Goal: Navigation & Orientation: Locate item on page

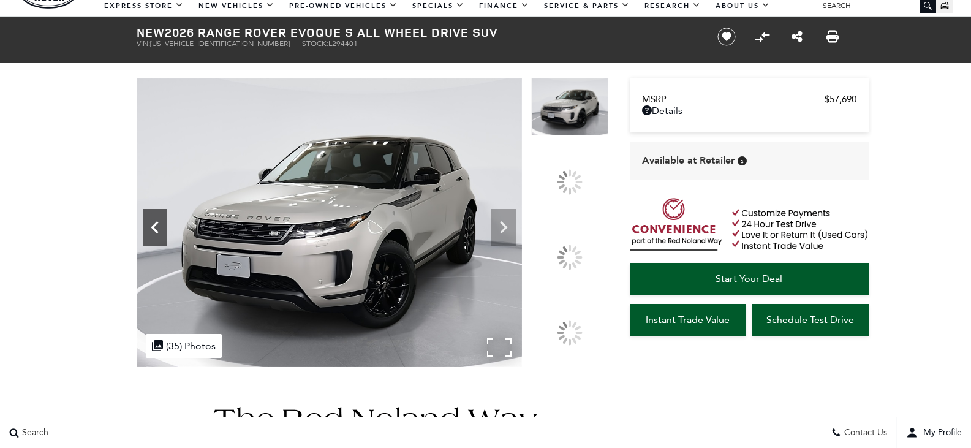
click at [154, 240] on icon at bounding box center [155, 227] width 25 height 25
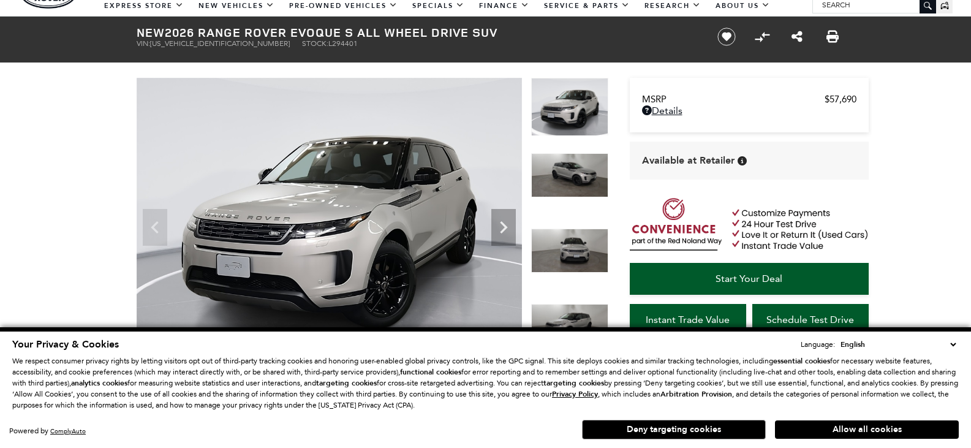
click at [674, 427] on button "Deny targeting cookies" at bounding box center [674, 430] width 184 height 20
click at [674, 427] on div "Search Contact Us My Profile" at bounding box center [485, 432] width 971 height 31
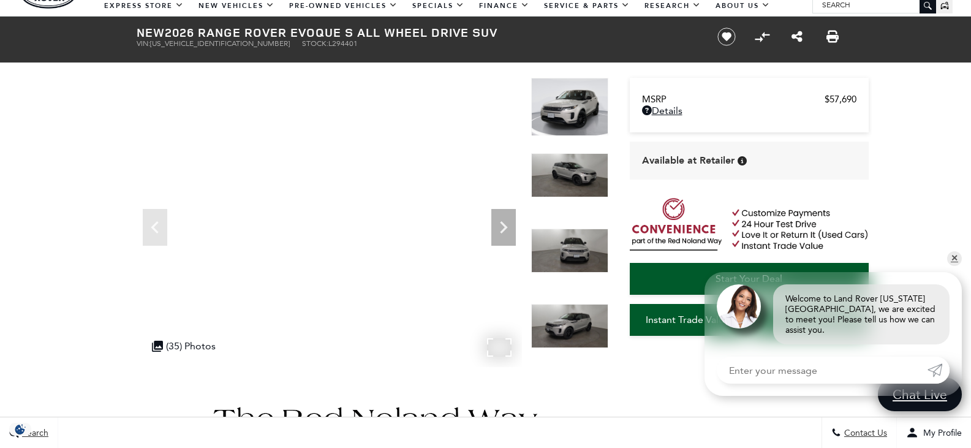
click at [200, 347] on div ".cls-1, .cls-3 { fill: #c50033; } .cls-1 { clip-rule: evenodd; } .cls-2 { clip-…" at bounding box center [184, 346] width 76 height 24
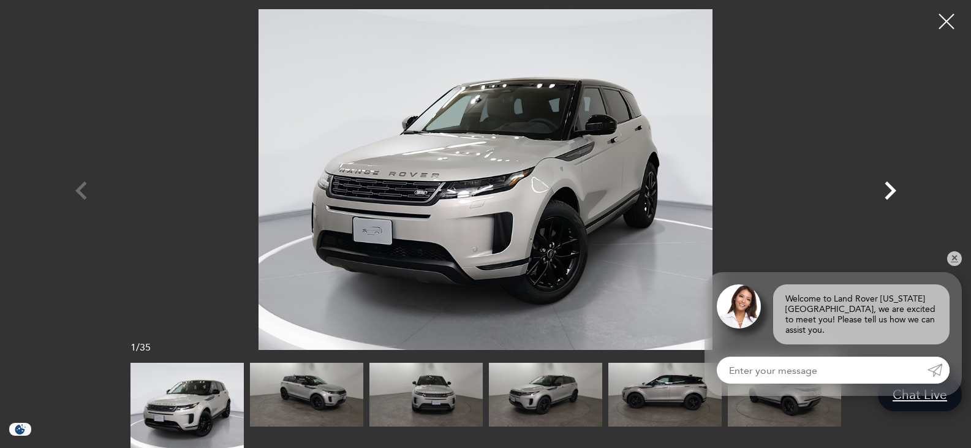
click at [888, 184] on icon "Next" at bounding box center [891, 190] width 12 height 18
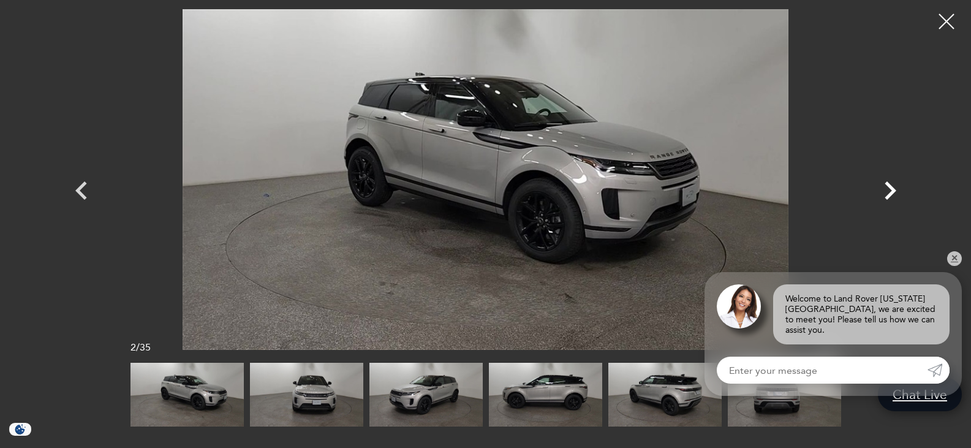
click at [888, 184] on icon "Next" at bounding box center [891, 190] width 12 height 18
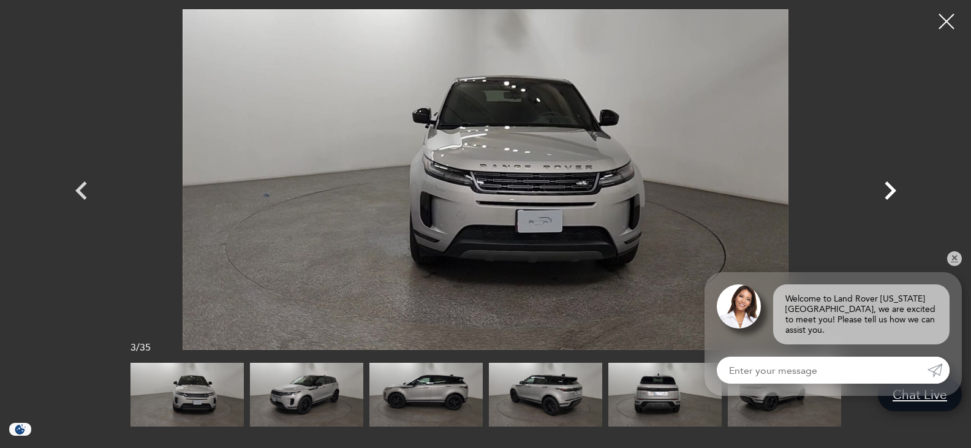
click at [888, 184] on icon "Next" at bounding box center [891, 190] width 12 height 18
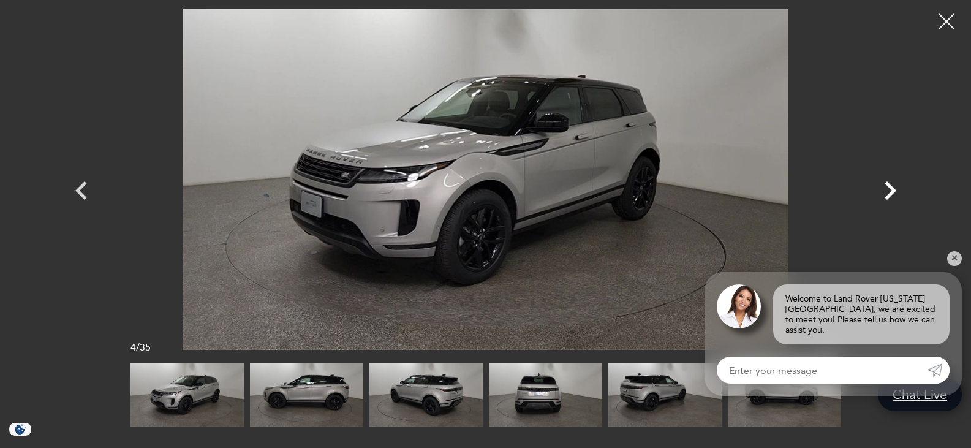
click at [888, 184] on icon "Next" at bounding box center [891, 190] width 12 height 18
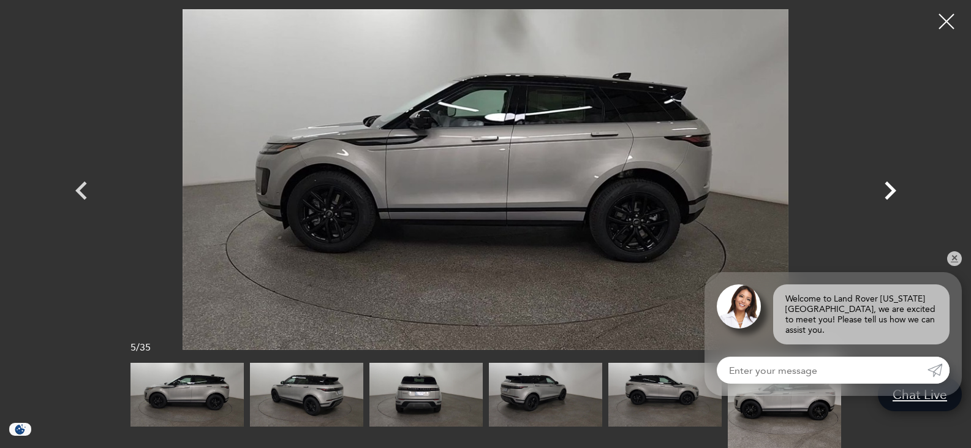
click at [888, 184] on icon "Next" at bounding box center [891, 190] width 12 height 18
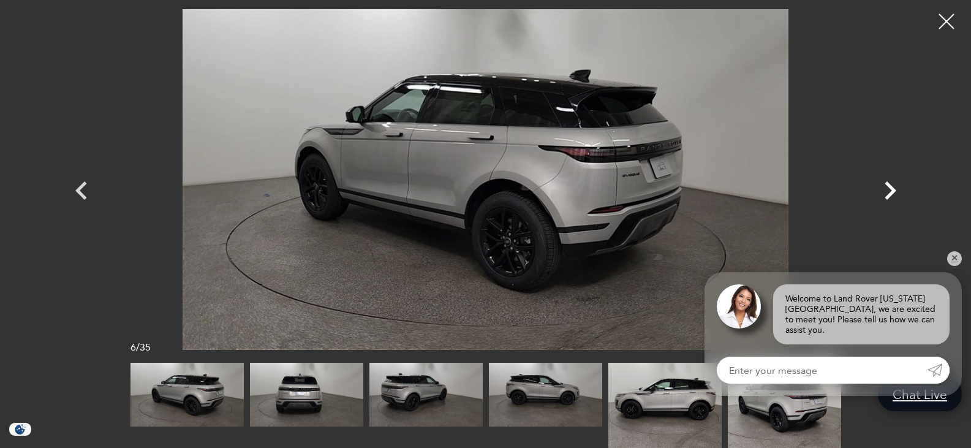
click at [888, 184] on icon "Next" at bounding box center [891, 190] width 12 height 18
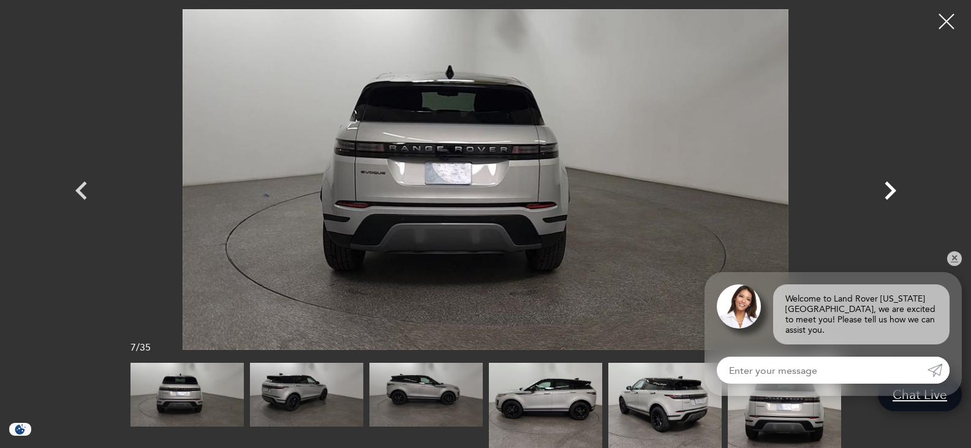
click at [888, 184] on icon "Next" at bounding box center [891, 190] width 12 height 18
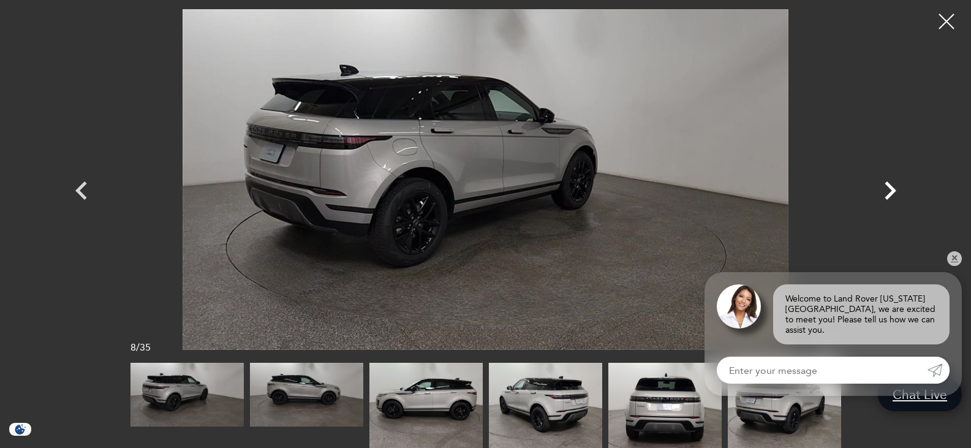
click at [888, 184] on icon "Next" at bounding box center [891, 190] width 12 height 18
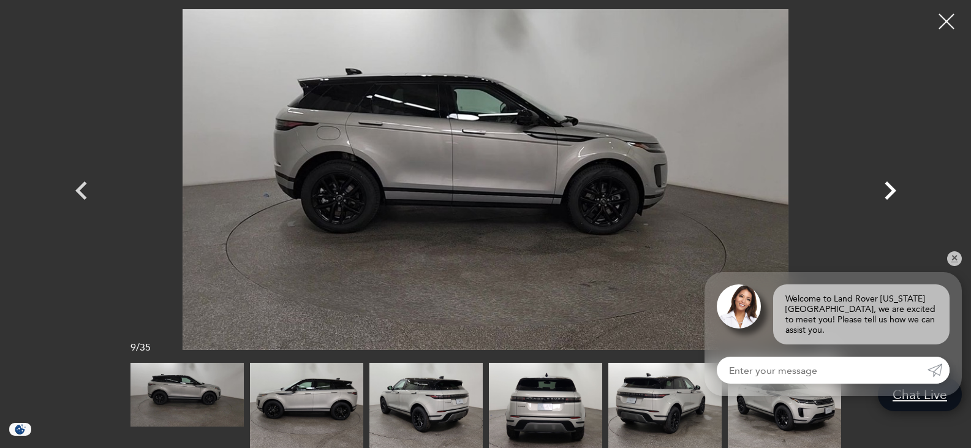
click at [888, 184] on icon "Next" at bounding box center [891, 190] width 12 height 18
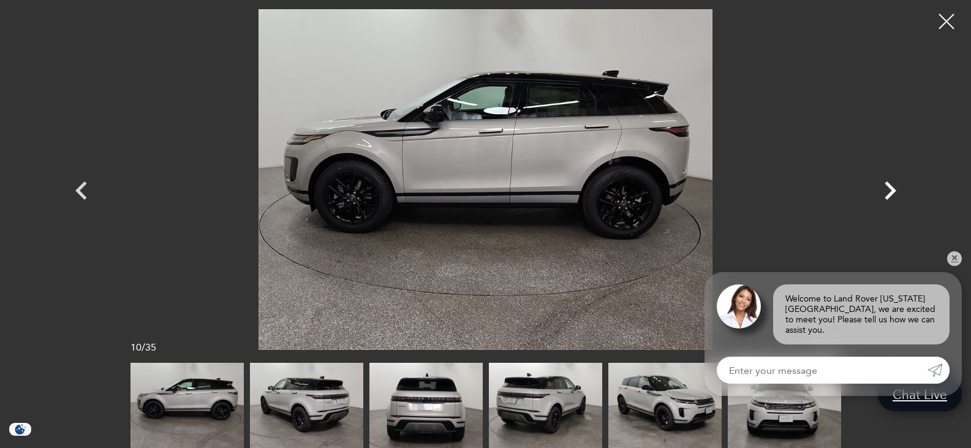
click at [888, 184] on icon "Next" at bounding box center [891, 190] width 12 height 18
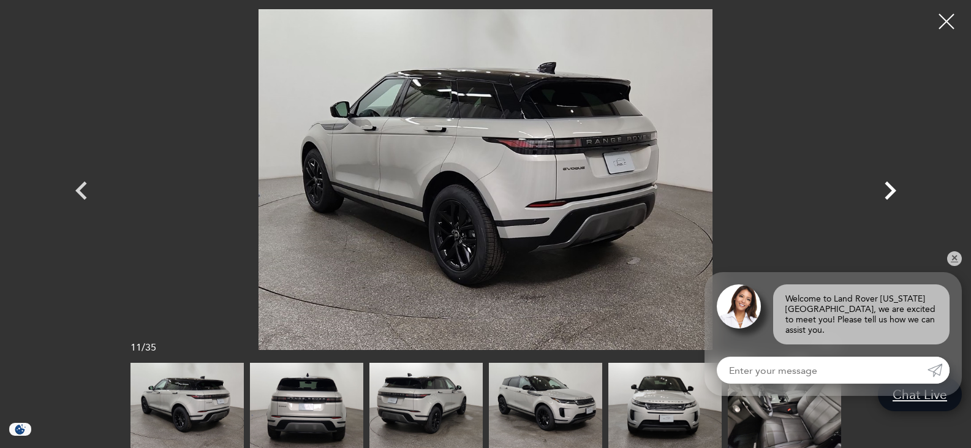
click at [888, 184] on icon "Next" at bounding box center [891, 190] width 12 height 18
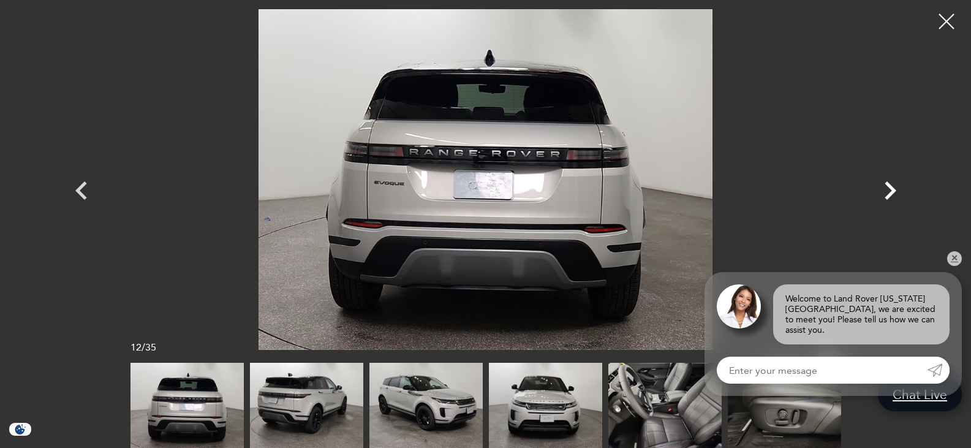
click at [888, 184] on icon "Next" at bounding box center [891, 190] width 12 height 18
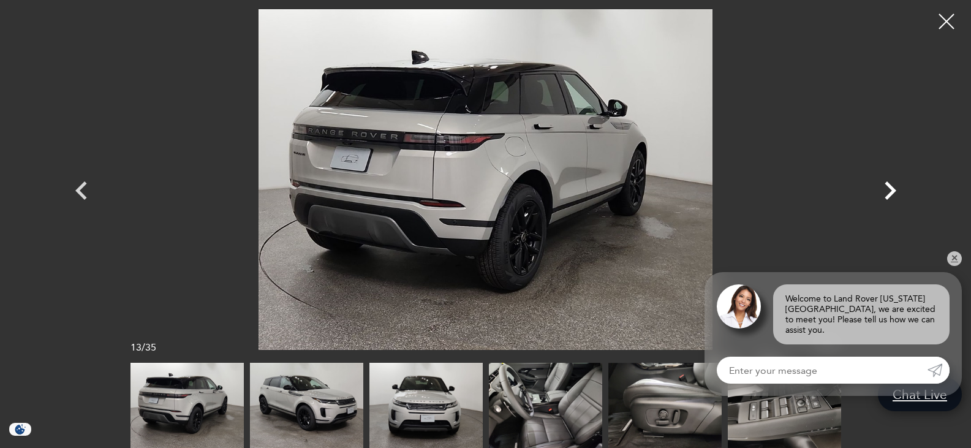
click at [888, 184] on icon "Next" at bounding box center [891, 190] width 12 height 18
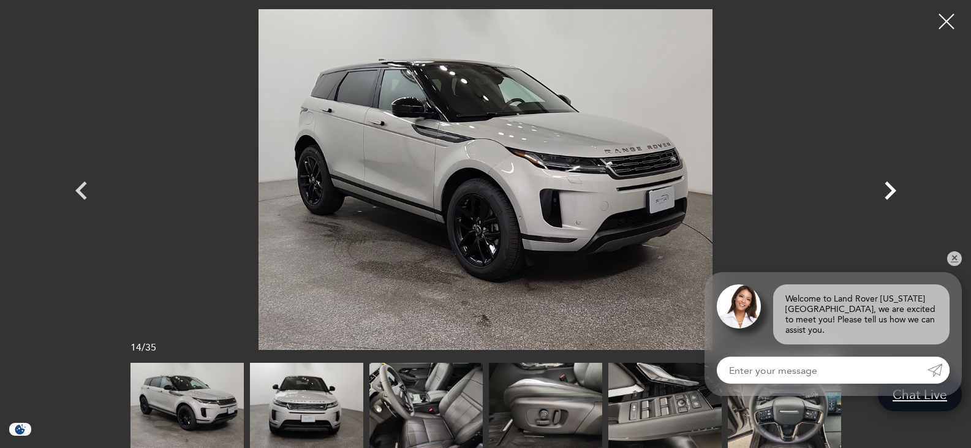
click at [888, 184] on icon "Next" at bounding box center [891, 190] width 12 height 18
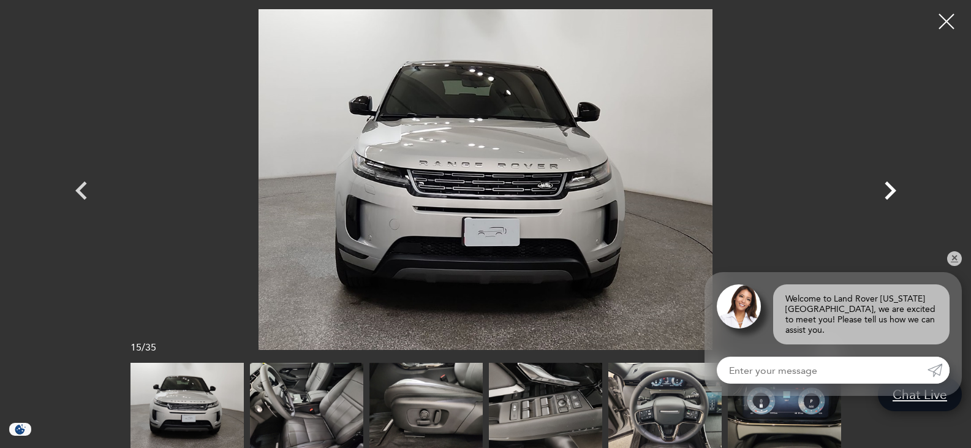
click at [888, 184] on icon "Next" at bounding box center [891, 190] width 12 height 18
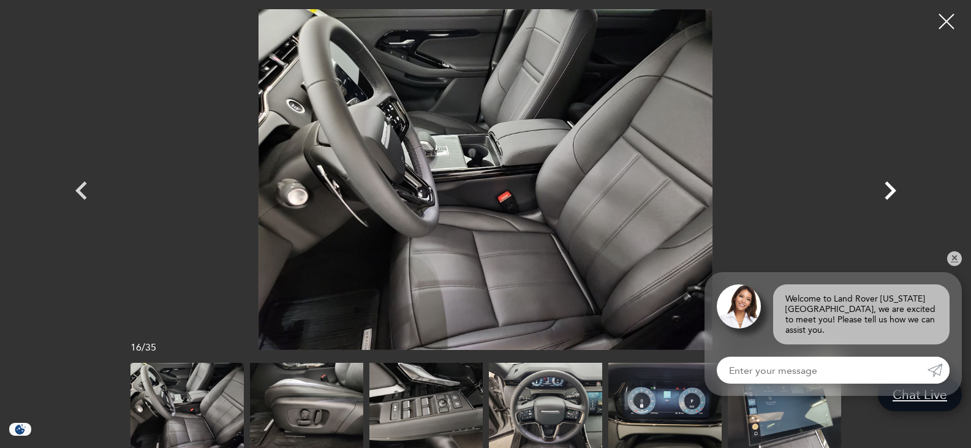
click at [888, 184] on icon "Next" at bounding box center [891, 190] width 12 height 18
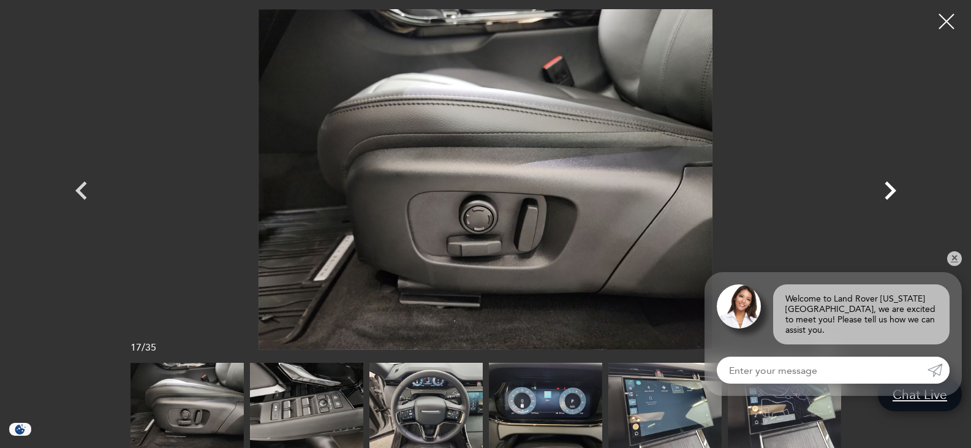
click at [889, 183] on icon "Next" at bounding box center [890, 190] width 37 height 37
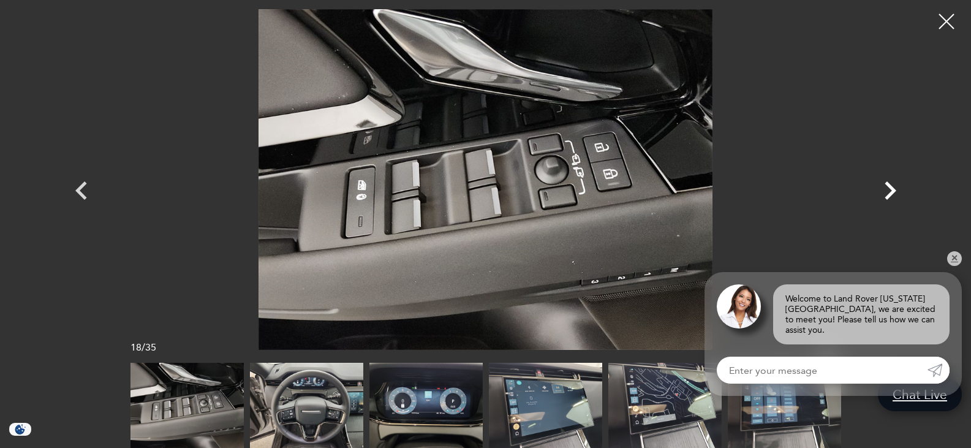
click at [889, 183] on icon "Next" at bounding box center [890, 190] width 37 height 37
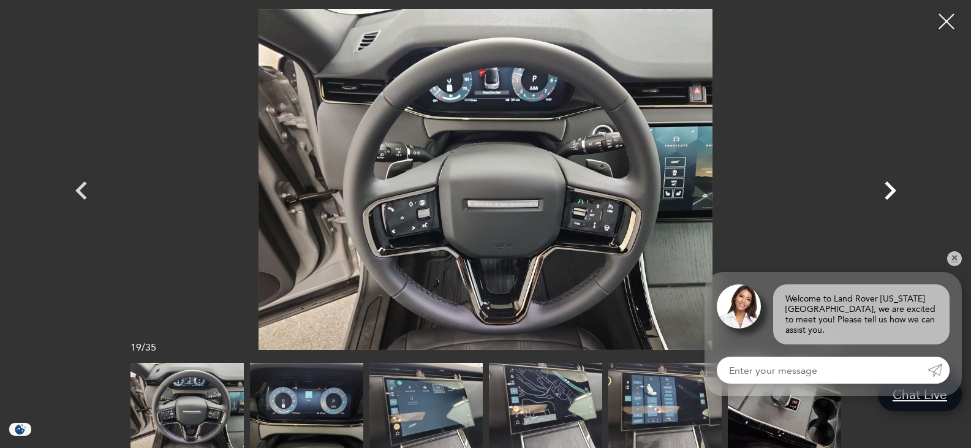
click at [889, 183] on icon "Next" at bounding box center [890, 190] width 37 height 37
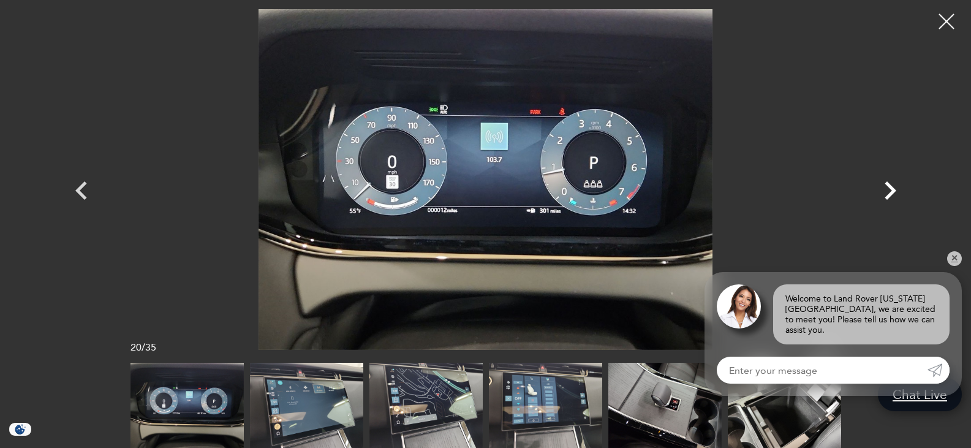
click at [889, 183] on icon "Next" at bounding box center [890, 190] width 37 height 37
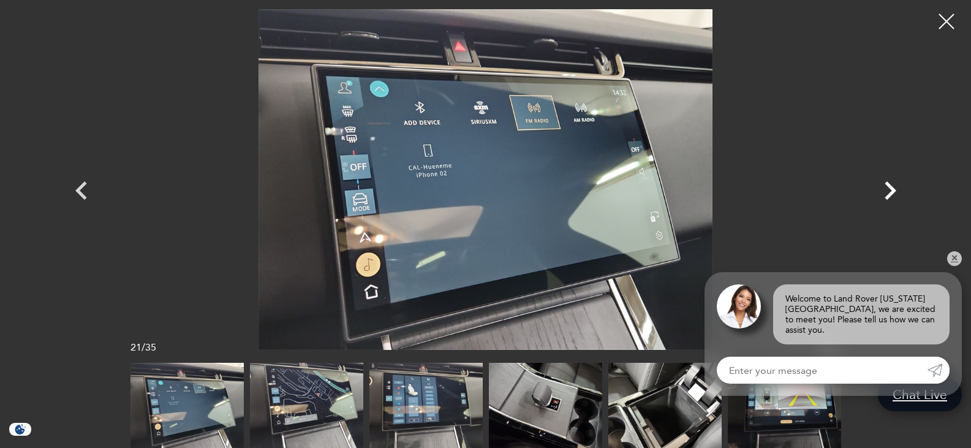
click at [889, 183] on icon "Next" at bounding box center [890, 190] width 37 height 37
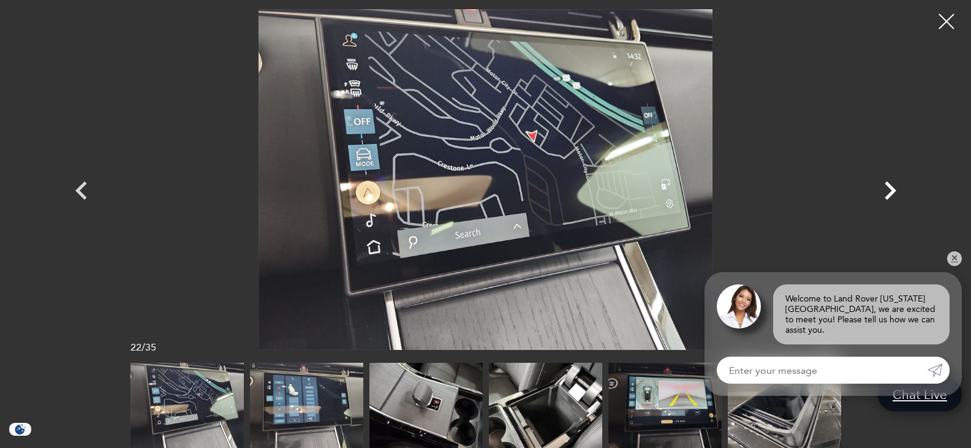
click at [889, 183] on icon "Next" at bounding box center [890, 190] width 37 height 37
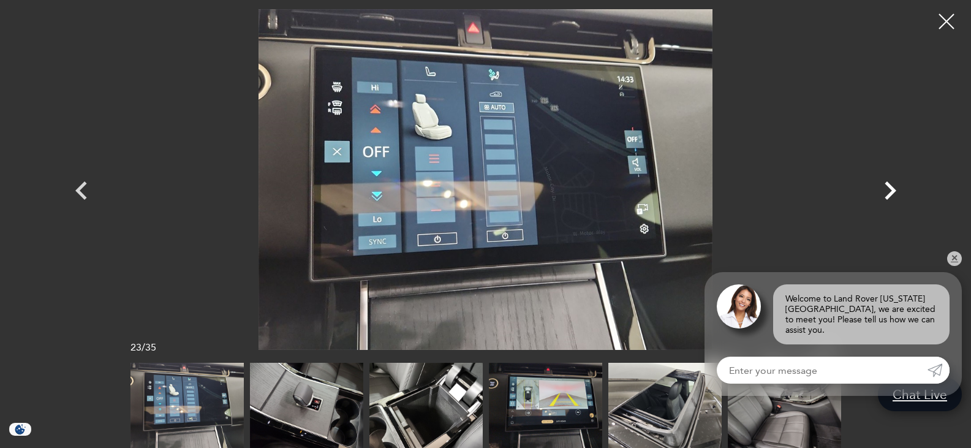
click at [889, 183] on icon "Next" at bounding box center [890, 190] width 37 height 37
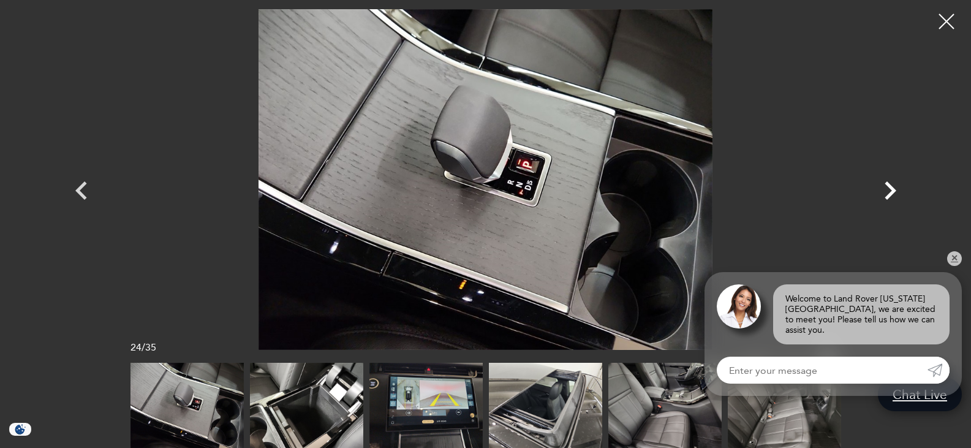
click at [889, 183] on icon "Next" at bounding box center [890, 190] width 37 height 37
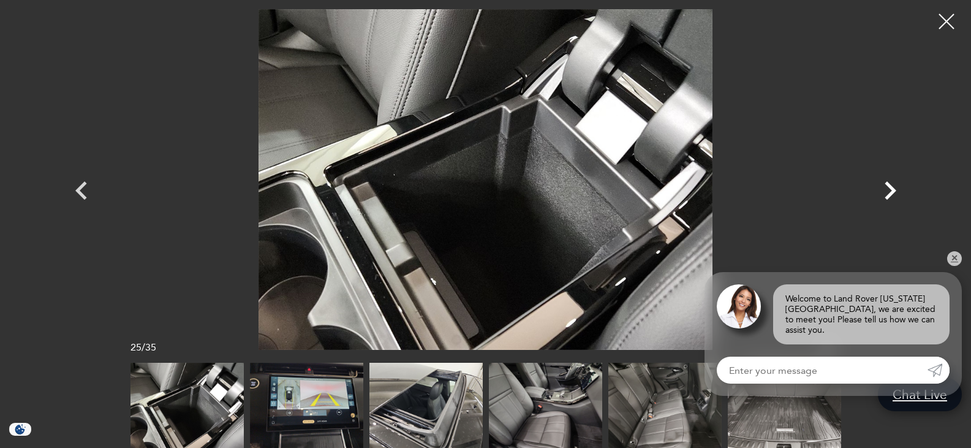
click at [889, 183] on icon "Next" at bounding box center [890, 190] width 37 height 37
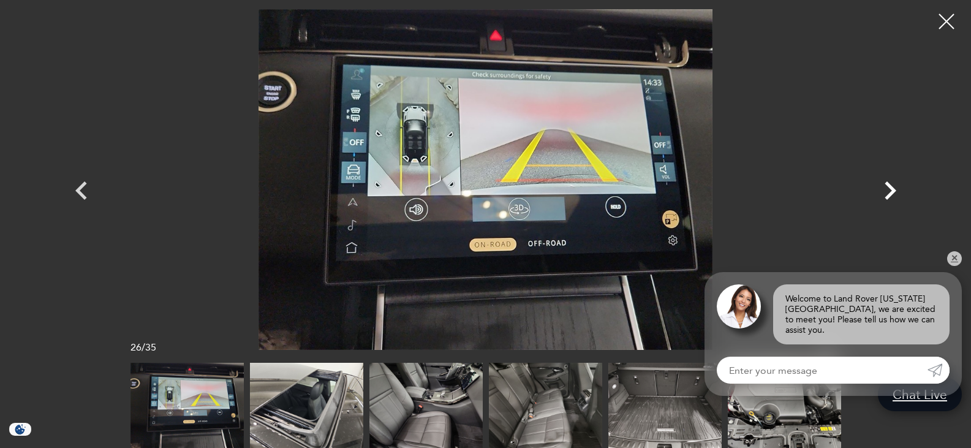
click at [889, 183] on icon "Next" at bounding box center [890, 190] width 37 height 37
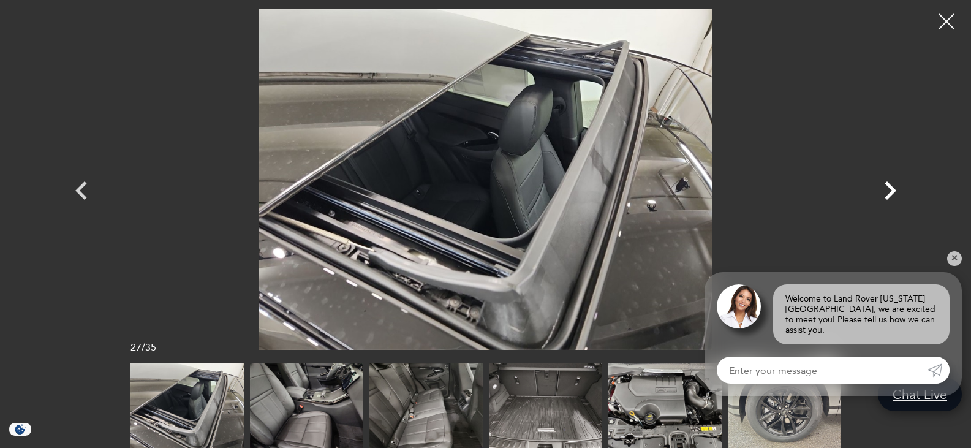
click at [889, 183] on icon "Next" at bounding box center [890, 190] width 37 height 37
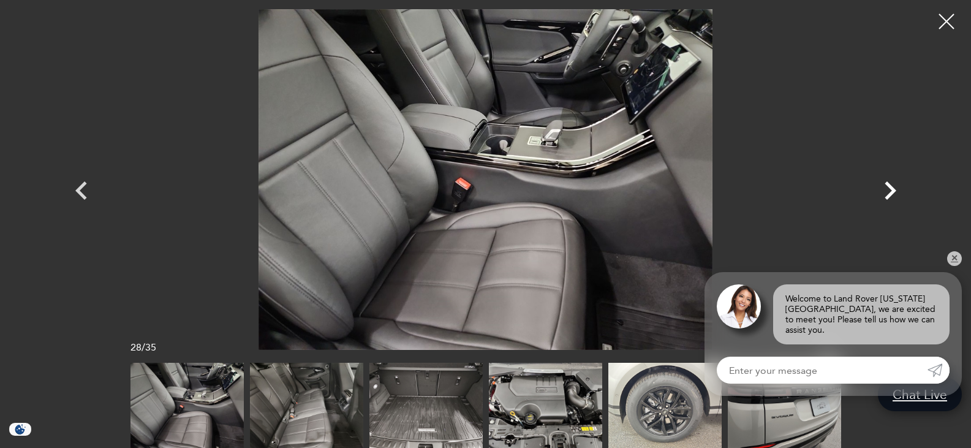
click at [889, 183] on icon "Next" at bounding box center [890, 190] width 37 height 37
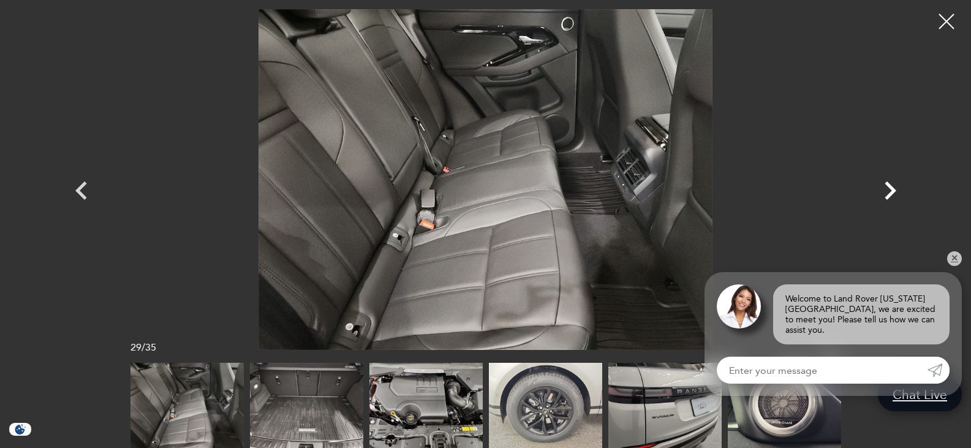
click at [889, 183] on icon "Next" at bounding box center [890, 190] width 37 height 37
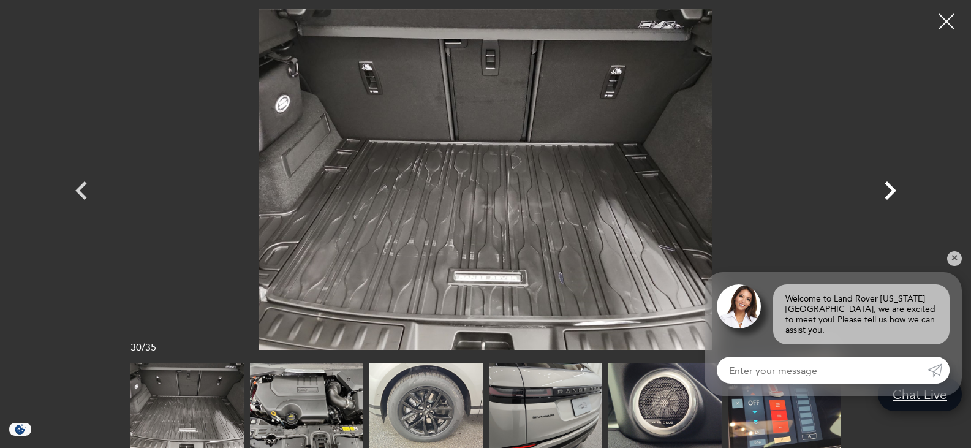
click at [888, 184] on icon "Next" at bounding box center [891, 190] width 12 height 18
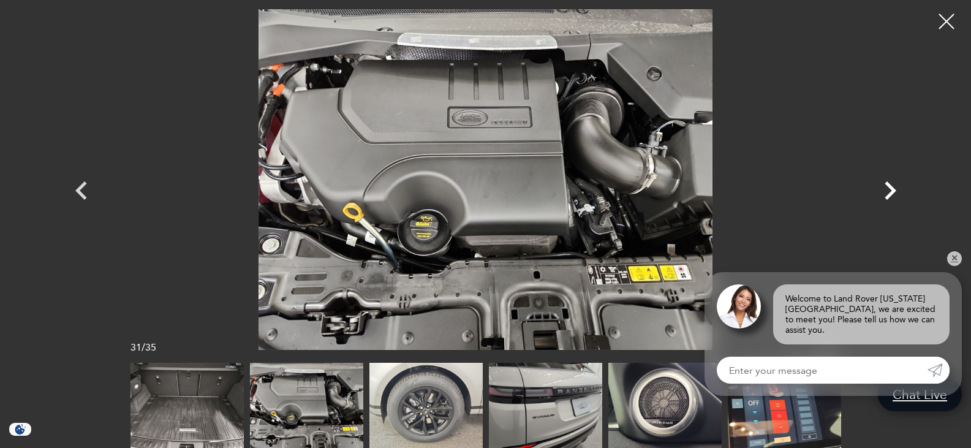
click at [888, 184] on icon "Next" at bounding box center [891, 190] width 12 height 18
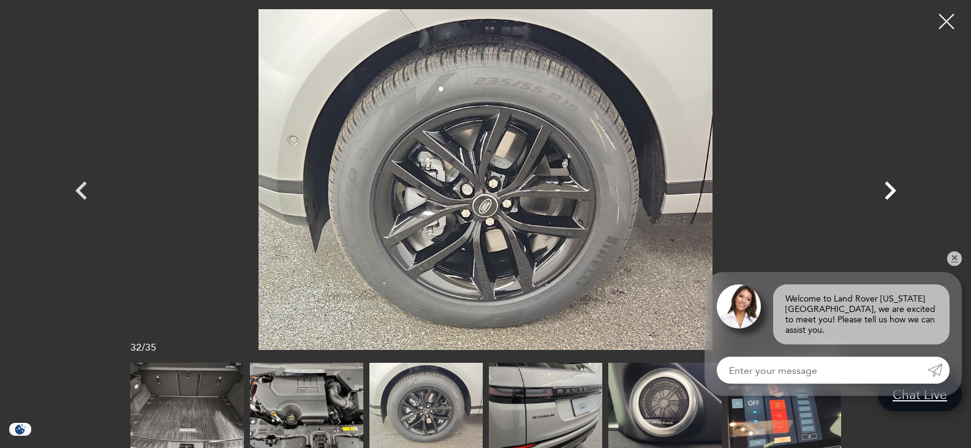
click at [888, 184] on icon "Next" at bounding box center [891, 190] width 12 height 18
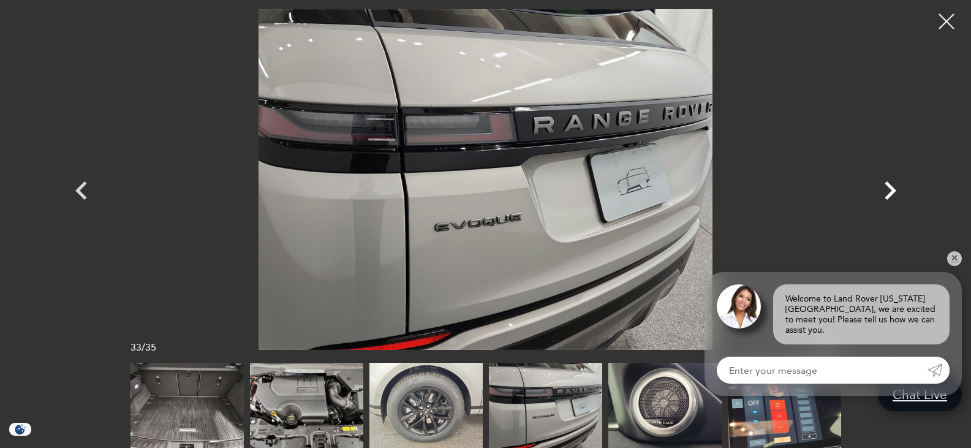
click at [888, 184] on icon "Next" at bounding box center [891, 190] width 12 height 18
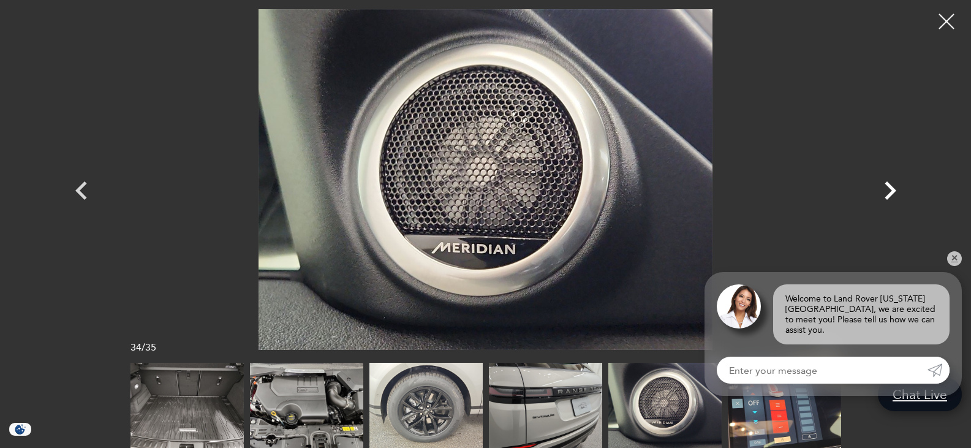
click at [888, 184] on icon "Next" at bounding box center [891, 190] width 12 height 18
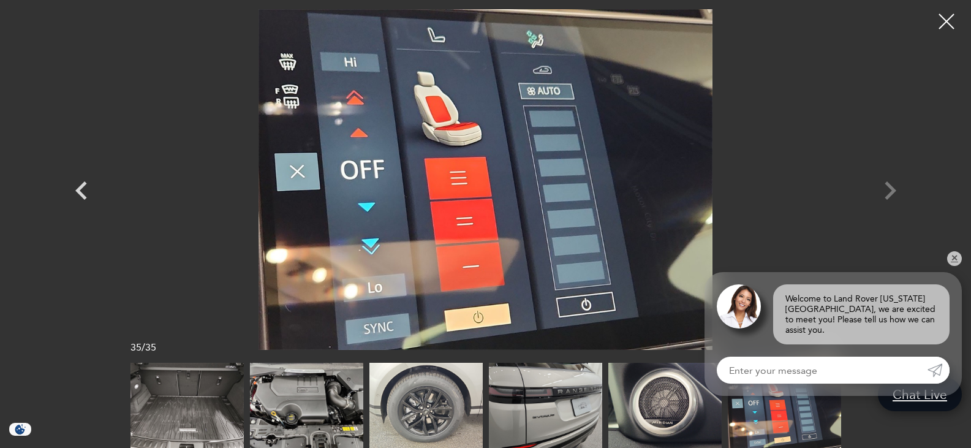
click at [888, 184] on div at bounding box center [486, 179] width 858 height 341
click at [887, 188] on div at bounding box center [486, 179] width 858 height 341
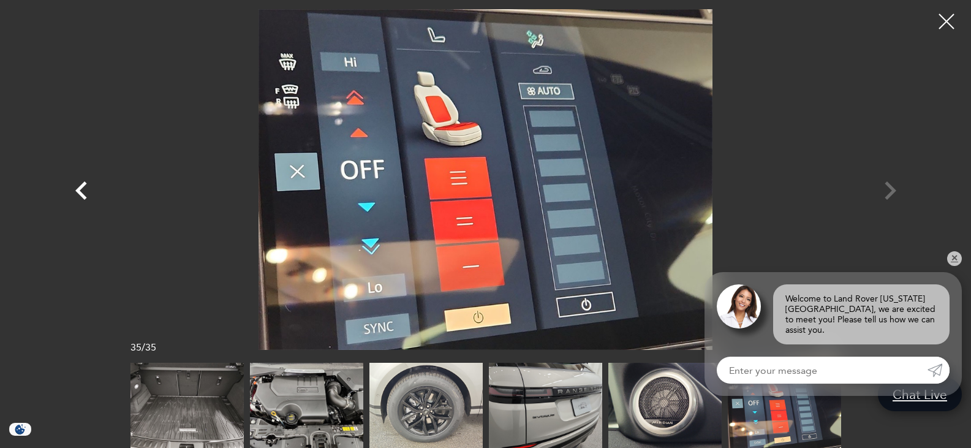
click at [80, 192] on icon "Previous" at bounding box center [81, 190] width 12 height 18
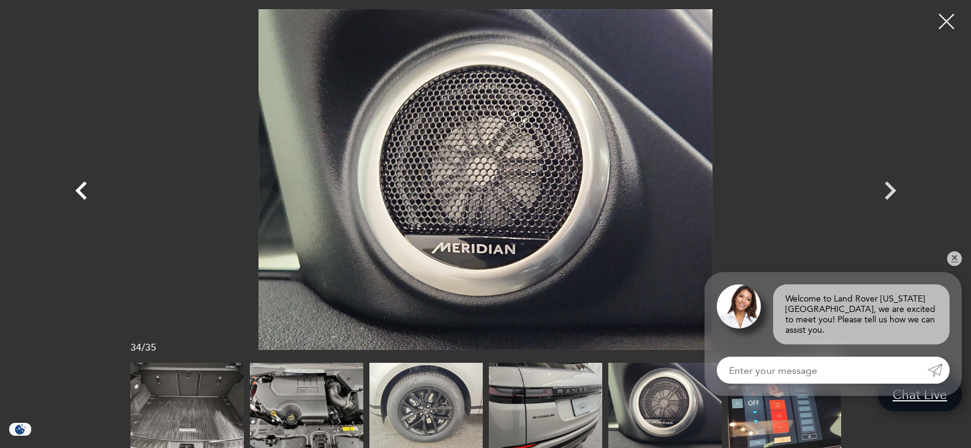
click at [80, 192] on icon "Previous" at bounding box center [81, 190] width 12 height 18
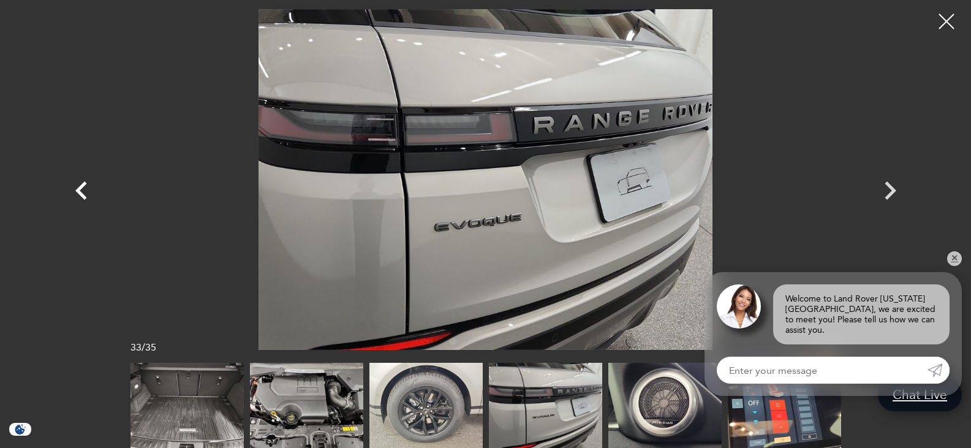
click at [80, 192] on icon "Previous" at bounding box center [81, 190] width 12 height 18
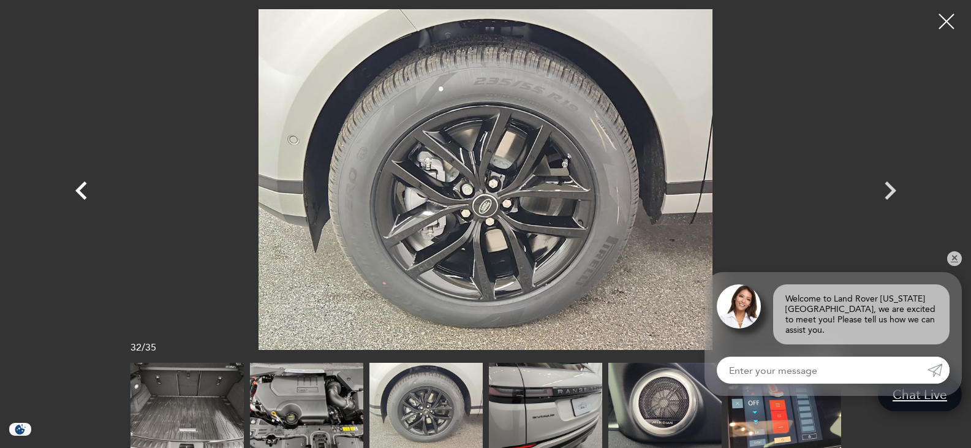
click at [80, 192] on icon "Previous" at bounding box center [81, 190] width 12 height 18
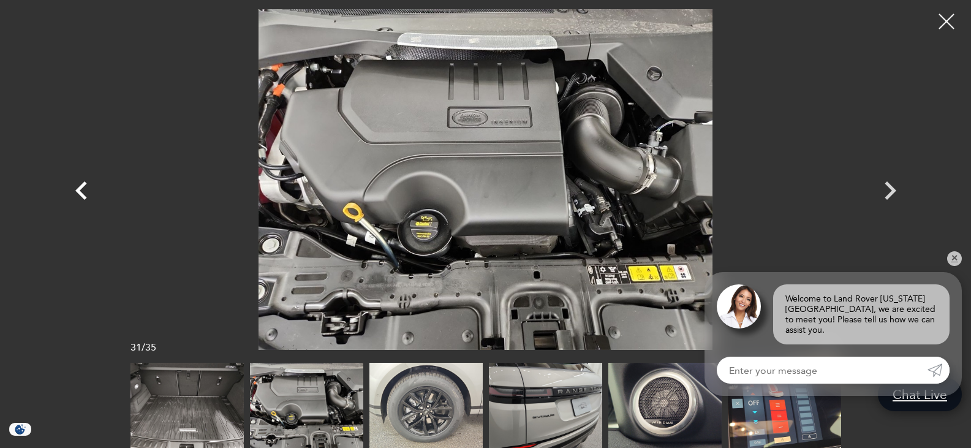
click at [80, 192] on icon "Previous" at bounding box center [81, 190] width 12 height 18
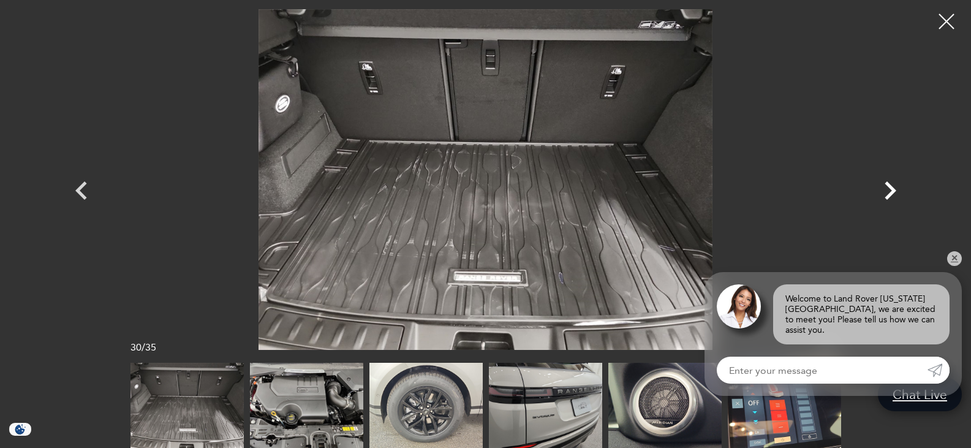
click at [886, 189] on icon "Next" at bounding box center [890, 190] width 37 height 37
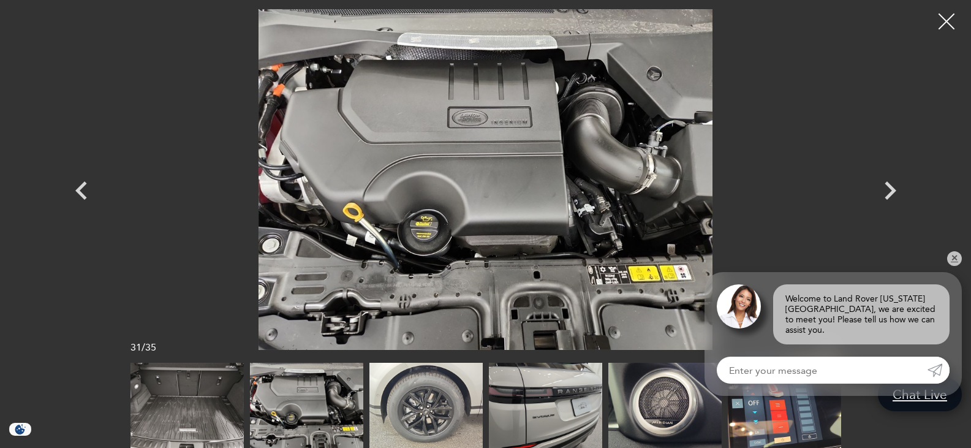
click at [947, 18] on div at bounding box center [947, 22] width 32 height 32
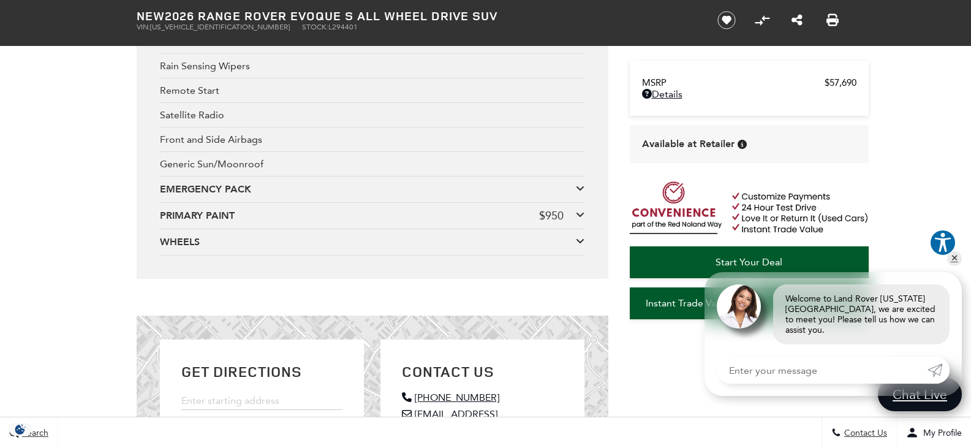
scroll to position [2624, 0]
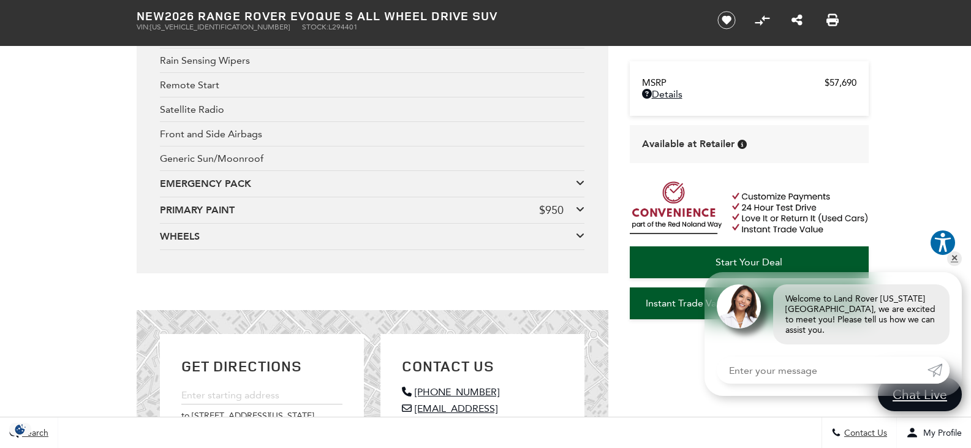
click at [577, 204] on icon at bounding box center [580, 209] width 9 height 10
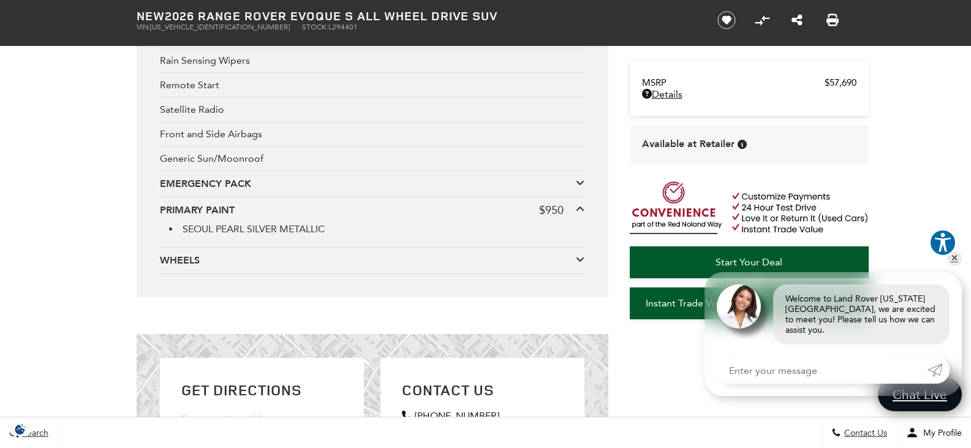
click at [577, 204] on icon at bounding box center [580, 209] width 9 height 10
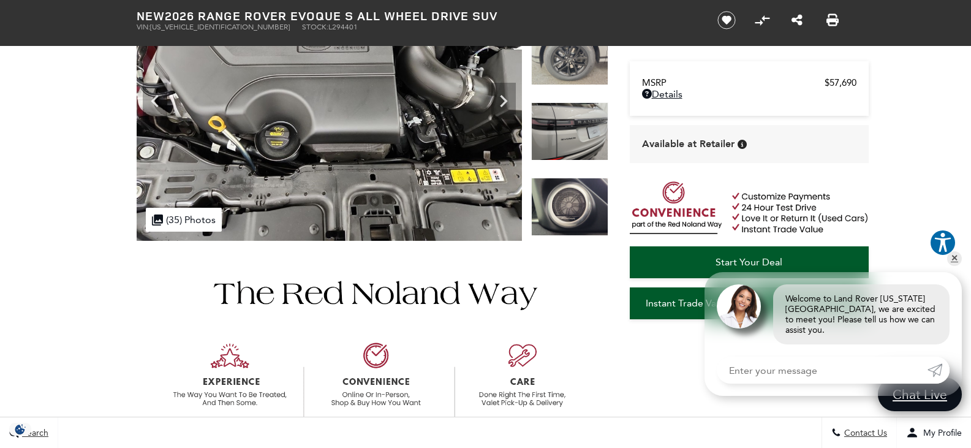
scroll to position [0, 0]
